Goal: Task Accomplishment & Management: Manage account settings

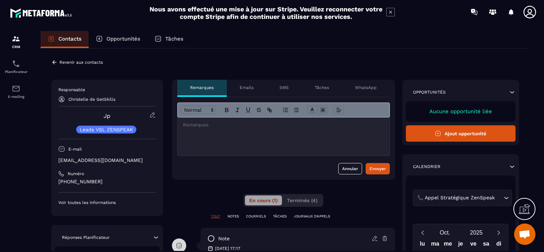
click at [87, 62] on p "Revenir aux contacts" at bounding box center [80, 62] width 43 height 5
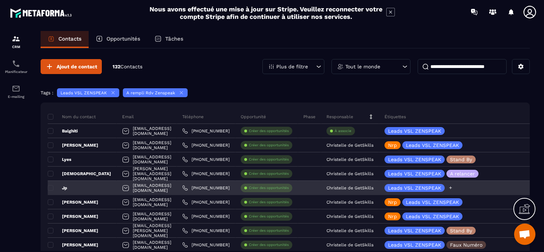
click at [452, 188] on icon at bounding box center [450, 188] width 3 height 3
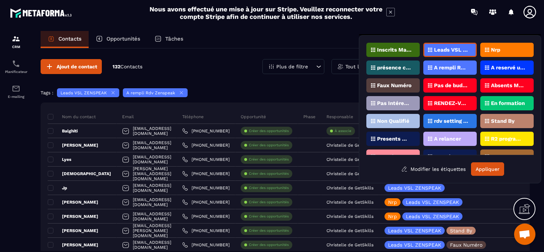
drag, startPoint x: 505, startPoint y: 49, endPoint x: 501, endPoint y: 66, distance: 17.7
click at [504, 49] on div "Nrp" at bounding box center [506, 50] width 53 height 14
click at [493, 172] on button "Appliquer" at bounding box center [487, 169] width 33 height 14
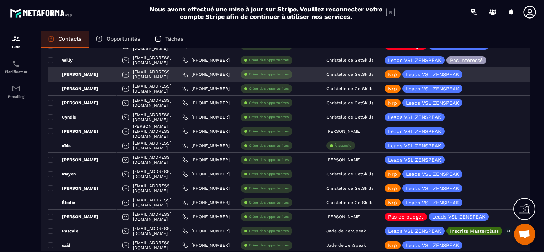
scroll to position [285, 0]
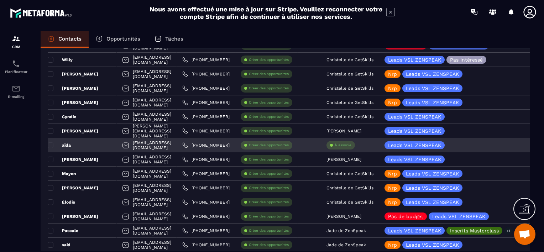
drag, startPoint x: 378, startPoint y: 146, endPoint x: 372, endPoint y: 147, distance: 5.4
click at [355, 147] on div "À associe" at bounding box center [341, 145] width 28 height 9
click at [352, 145] on p "À associe" at bounding box center [343, 145] width 17 height 5
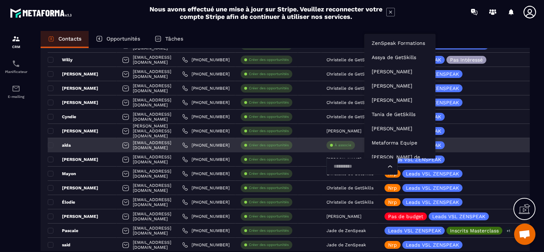
scroll to position [5, 0]
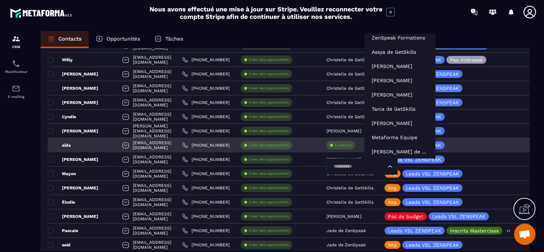
click at [378, 168] on input "Search for option" at bounding box center [358, 167] width 55 height 8
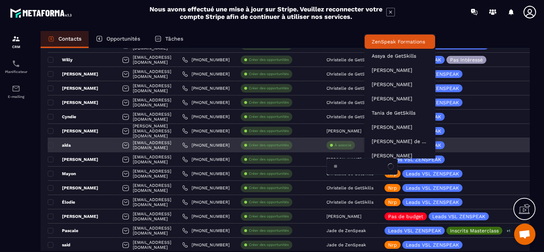
scroll to position [0, 0]
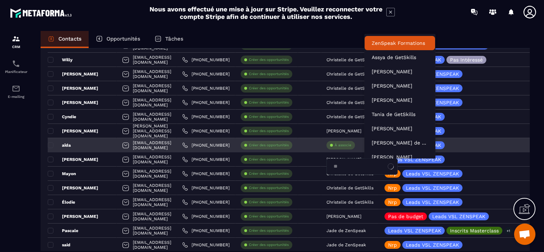
type input "***"
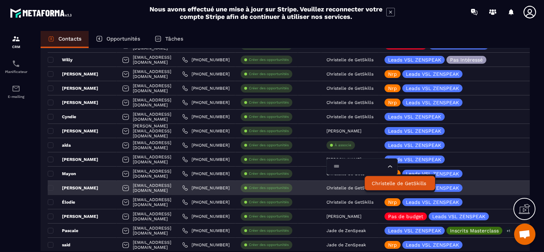
click at [380, 181] on p "Christelle de GetSkills" at bounding box center [400, 183] width 56 height 7
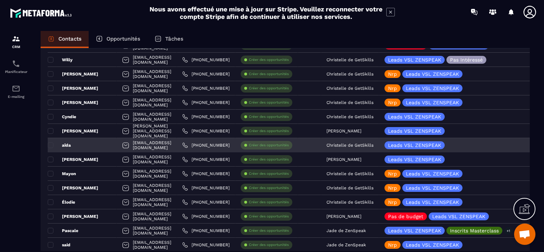
click at [177, 144] on div "[EMAIL_ADDRESS][DOMAIN_NAME]" at bounding box center [147, 145] width 60 height 14
click at [72, 146] on div "aïda" at bounding box center [82, 145] width 69 height 14
